Goal: Information Seeking & Learning: Learn about a topic

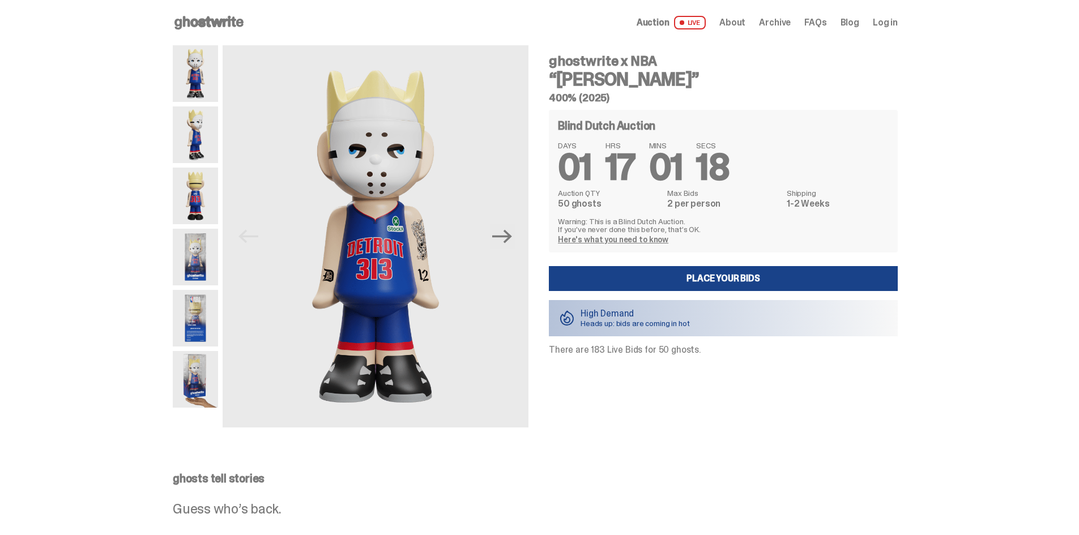
click at [584, 242] on link "Here's what you need to know" at bounding box center [613, 240] width 110 height 10
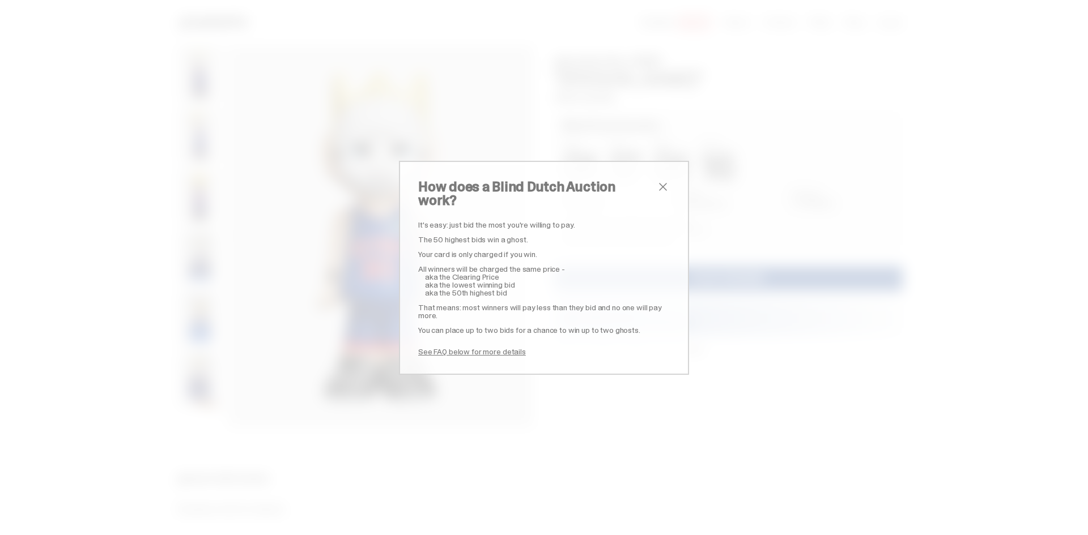
click at [661, 194] on span "close" at bounding box center [663, 187] width 14 height 14
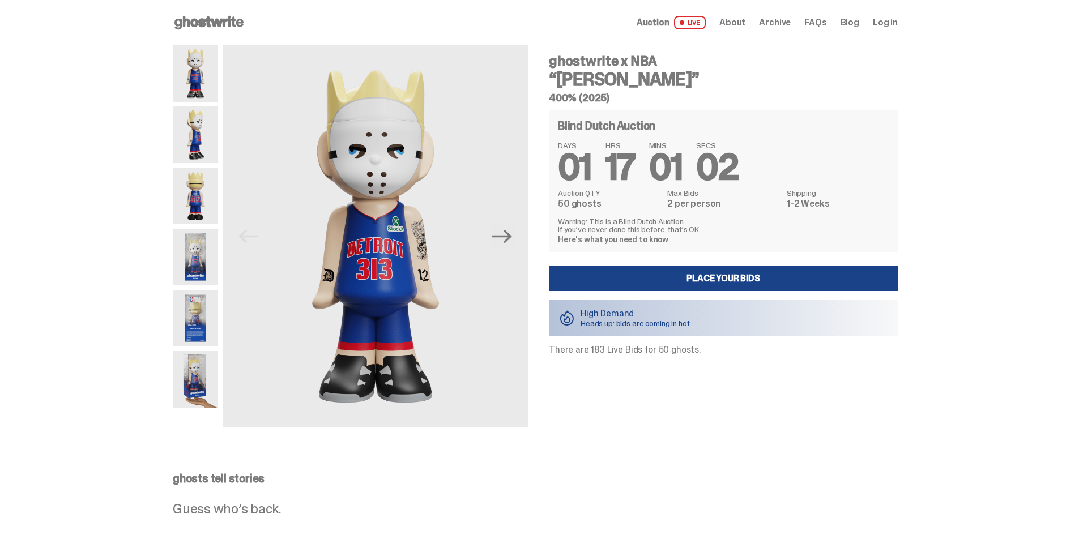
click at [626, 238] on link "Here's what you need to know" at bounding box center [613, 240] width 110 height 10
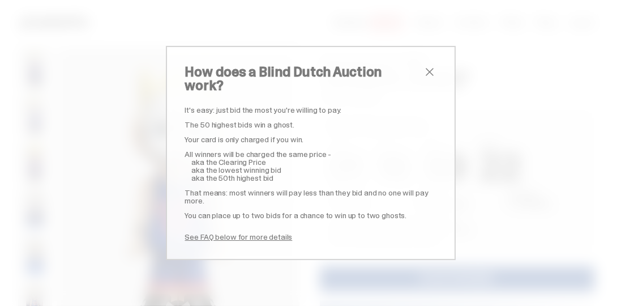
click at [425, 75] on span "close" at bounding box center [430, 72] width 14 height 14
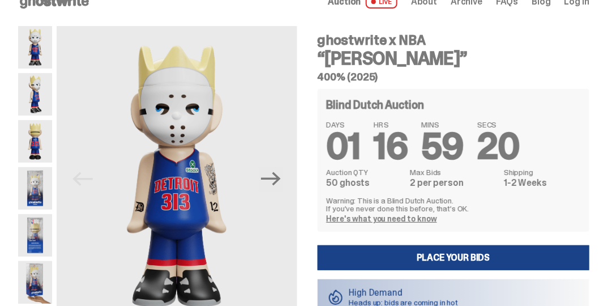
scroll to position [32, 0]
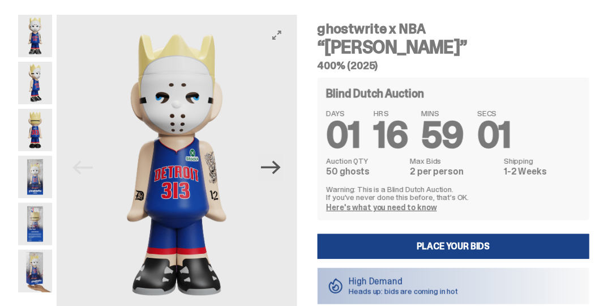
click at [274, 163] on icon "Next" at bounding box center [271, 167] width 20 height 20
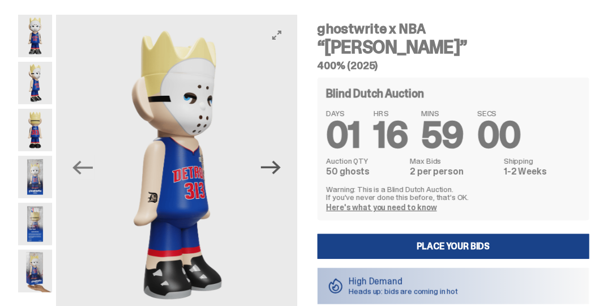
click at [274, 163] on icon "Next" at bounding box center [271, 167] width 20 height 20
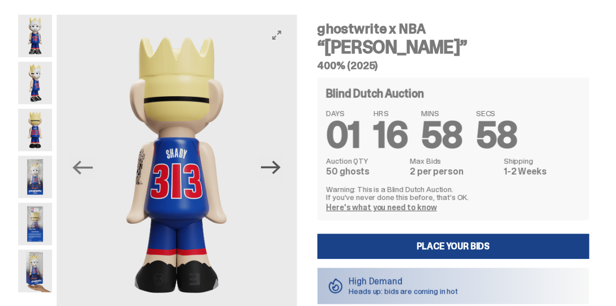
click at [275, 161] on icon "Next" at bounding box center [271, 167] width 20 height 20
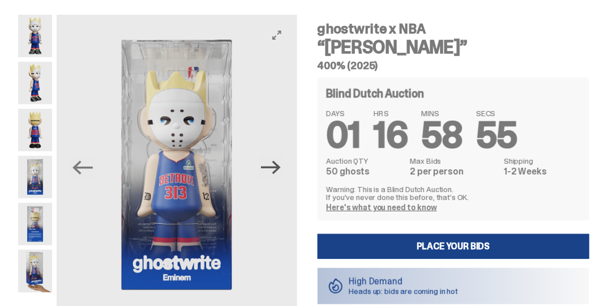
click at [276, 161] on icon "Next" at bounding box center [271, 167] width 20 height 20
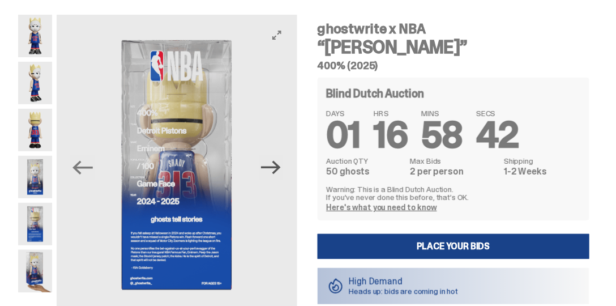
click at [276, 161] on icon "Next" at bounding box center [271, 167] width 20 height 20
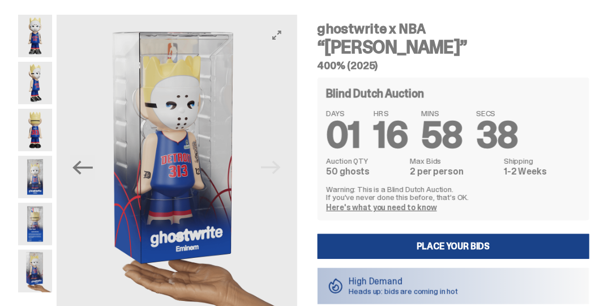
click at [293, 39] on img at bounding box center [177, 165] width 241 height 301
click at [435, 35] on h4 "ghostwrite x NBA" at bounding box center [454, 29] width 272 height 14
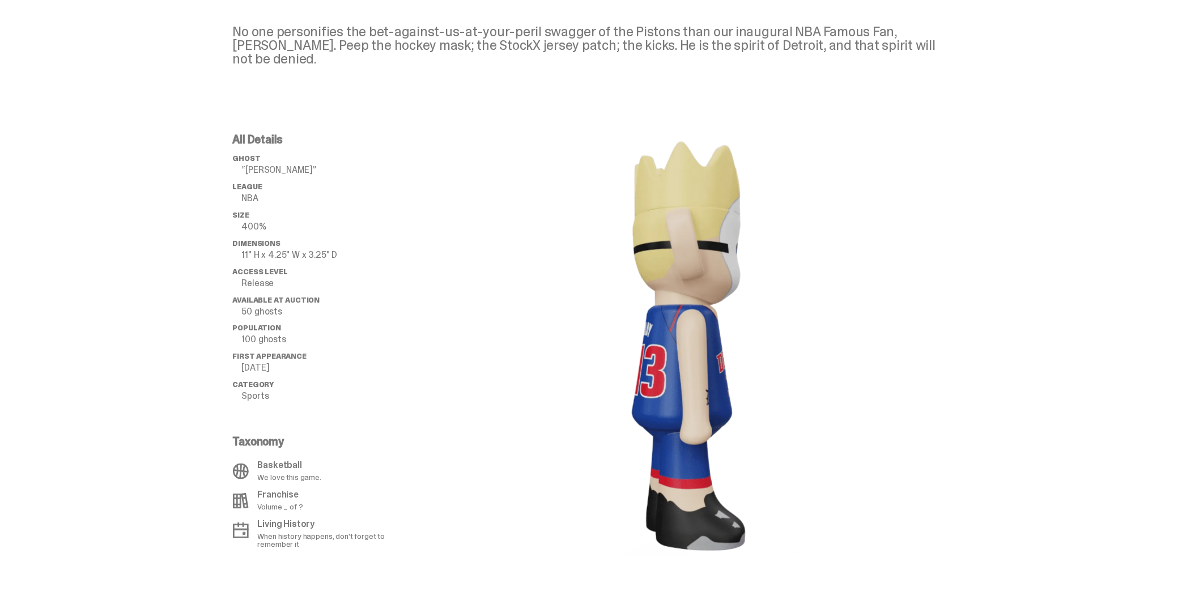
scroll to position [574, 0]
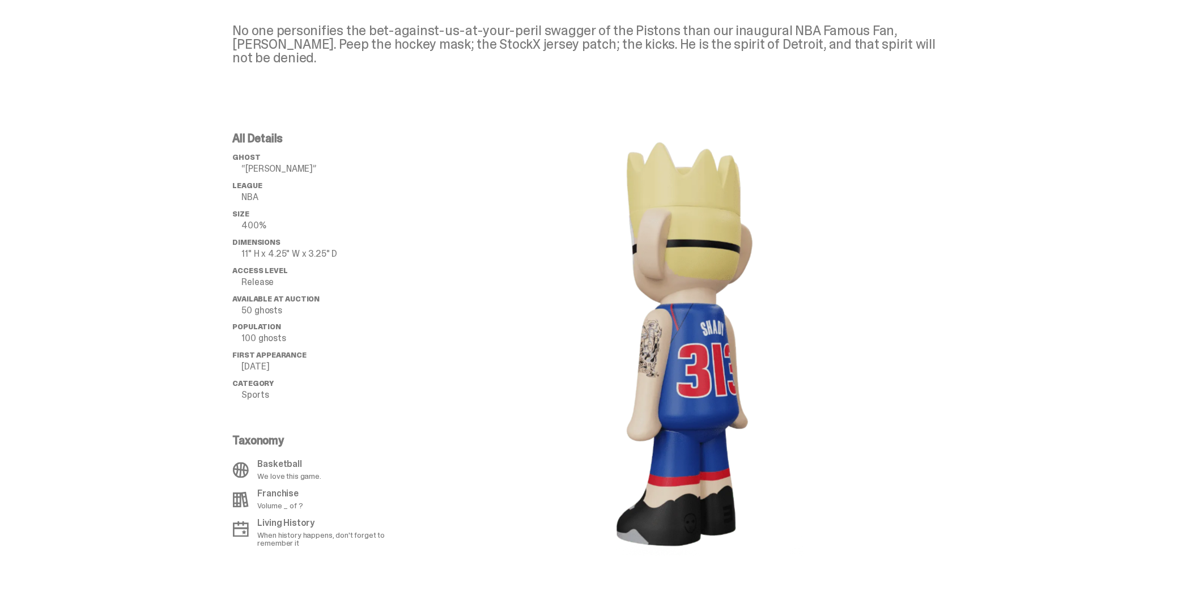
drag, startPoint x: 743, startPoint y: 382, endPoint x: 630, endPoint y: 388, distance: 112.9
click at [655, 388] on image "lottie-animation-container" at bounding box center [686, 344] width 238 height 423
drag, startPoint x: 623, startPoint y: 389, endPoint x: 737, endPoint y: 376, distance: 114.5
click at [721, 380] on image "lottie-animation-container" at bounding box center [686, 344] width 238 height 423
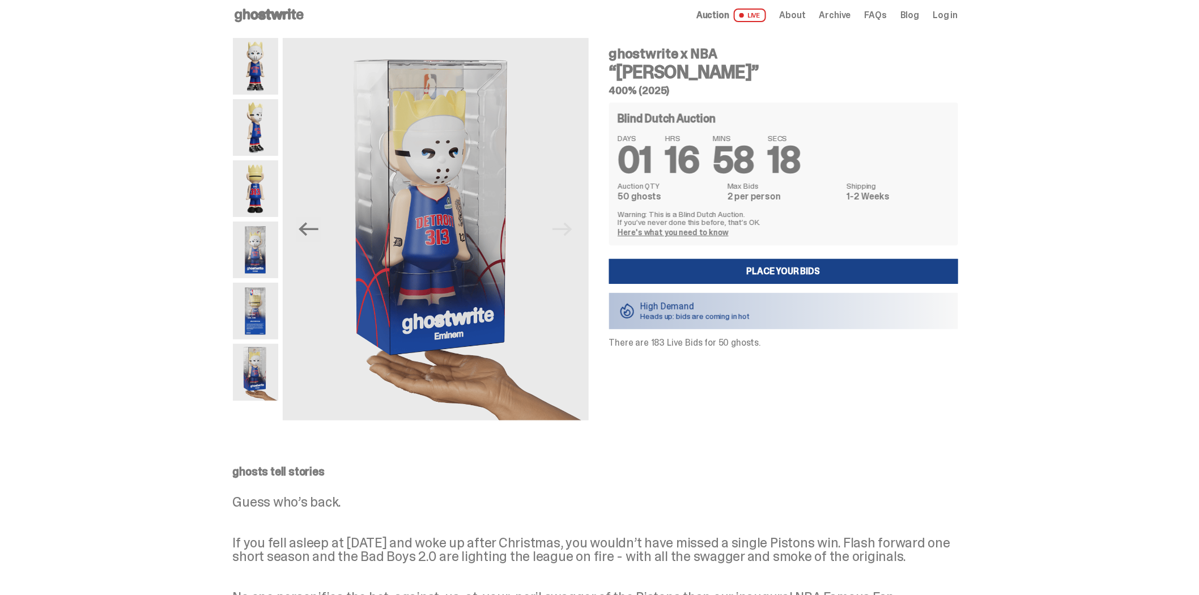
scroll to position [0, 0]
